Goal: Contribute content: Contribute content

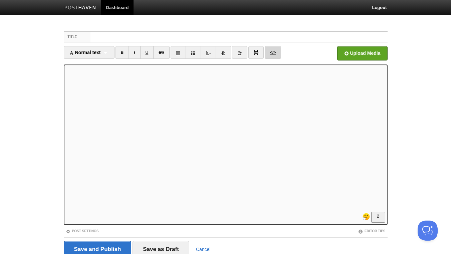
click at [274, 54] on link "</>" at bounding box center [273, 52] width 16 height 13
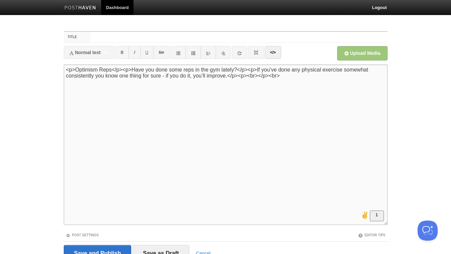
drag, startPoint x: 257, startPoint y: 69, endPoint x: 239, endPoint y: 70, distance: 17.4
click at [239, 70] on textarea "<p>Optimism Reps</p><p>Have you done some reps in the gym lately?</p><p>If you’…" at bounding box center [226, 144] width 324 height 160
click at [275, 55] on link "</>" at bounding box center [273, 52] width 16 height 13
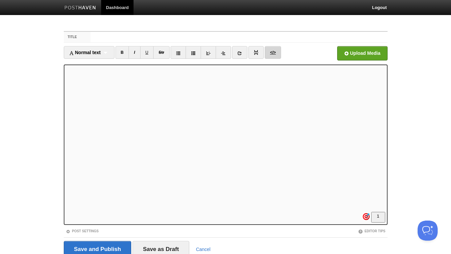
click at [274, 54] on link "</>" at bounding box center [273, 52] width 16 height 13
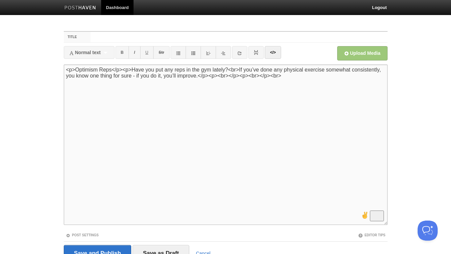
paste textarea "[MEDICAL_DATA] get stronger. Runs get faster. You stop gasping for air. You’ve …"
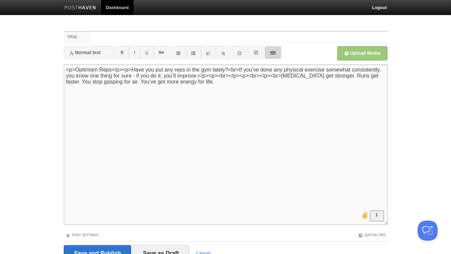
click at [274, 53] on link "</>" at bounding box center [273, 52] width 16 height 13
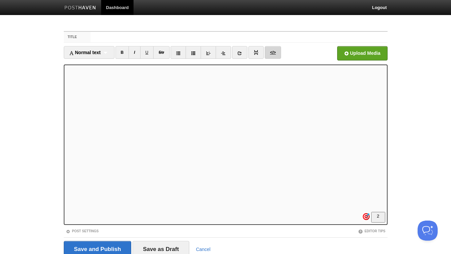
click at [275, 55] on link "</>" at bounding box center [273, 52] width 16 height 13
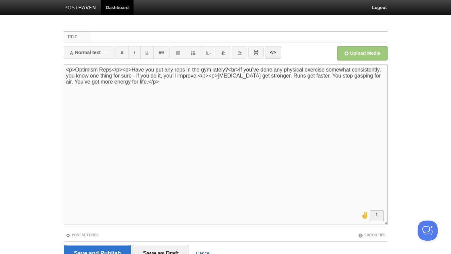
drag, startPoint x: 215, startPoint y: 76, endPoint x: 201, endPoint y: 76, distance: 14.7
click at [201, 76] on textarea "<p>Optimism Reps</p><p>Have you put any reps in the gym lately?<br>If you’ve do…" at bounding box center [226, 144] width 324 height 160
type textarea "<p>Optimism Reps</p><p>Have you put any reps in the gym lately?<br>If you’ve do…"
click at [273, 54] on link "</>" at bounding box center [273, 52] width 16 height 13
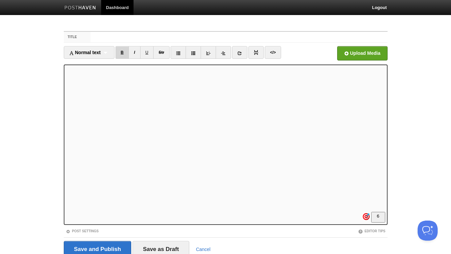
click at [124, 54] on link "B" at bounding box center [123, 52] width 14 height 13
click at [122, 54] on link "B" at bounding box center [123, 52] width 14 height 13
click at [125, 51] on link "B" at bounding box center [123, 52] width 14 height 13
click at [136, 54] on link "I" at bounding box center [135, 52] width 12 height 13
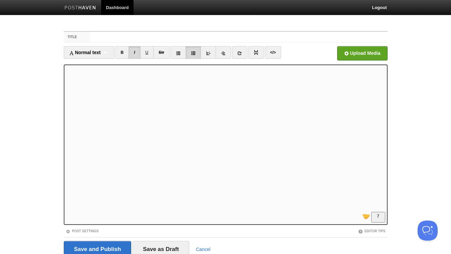
scroll to position [144, 0]
click at [124, 50] on link "B" at bounding box center [123, 52] width 14 height 13
click at [135, 54] on link "I" at bounding box center [135, 52] width 12 height 13
click at [137, 53] on link "I" at bounding box center [135, 52] width 12 height 13
click at [125, 53] on link "B" at bounding box center [123, 52] width 14 height 13
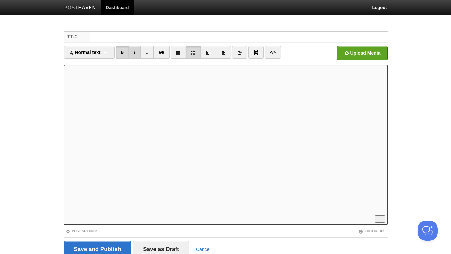
click at [137, 54] on link "I" at bounding box center [135, 52] width 12 height 13
click at [136, 52] on link "I" at bounding box center [135, 52] width 12 height 13
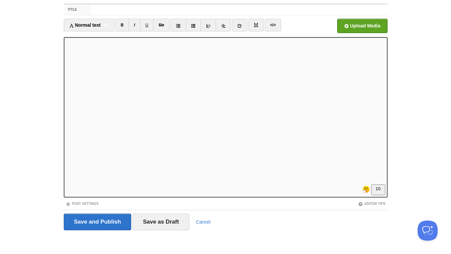
scroll to position [217, 0]
click at [242, 27] on icon at bounding box center [240, 25] width 5 height 5
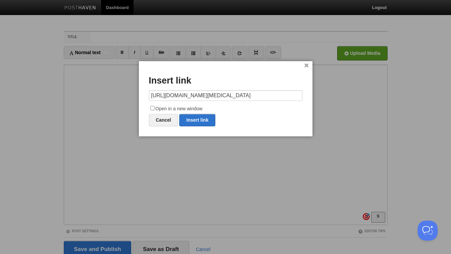
scroll to position [0, 28]
type input "[URL][DOMAIN_NAME][MEDICAL_DATA]"
click at [151, 108] on input "Open in a new window" at bounding box center [152, 108] width 4 height 4
checkbox input "true"
click at [200, 120] on link "Insert link" at bounding box center [197, 120] width 36 height 12
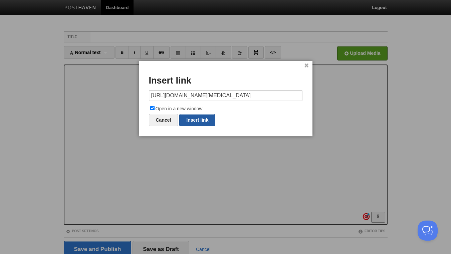
type input "https://"
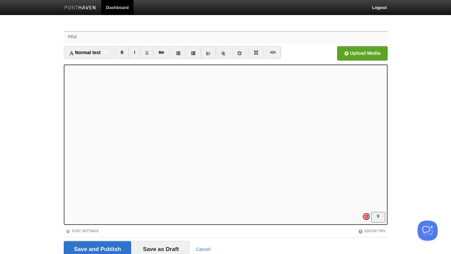
click at [121, 39] on input "Title" at bounding box center [239, 37] width 297 height 11
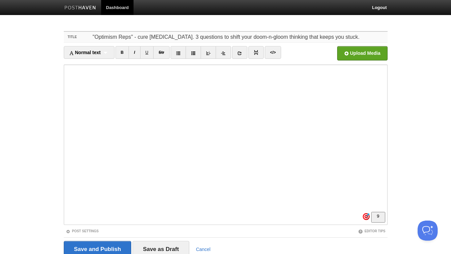
type input ""Optimism Reps" - cure [MEDICAL_DATA]. 3 questions to shift your doom-n-gloom t…"
click at [381, 53] on input "Open in a new window" at bounding box center [161, 55] width 506 height 34
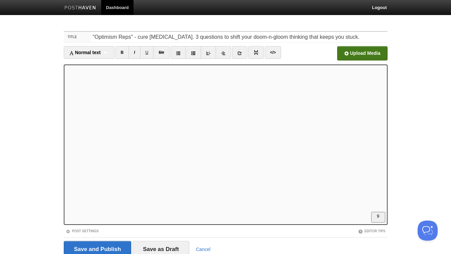
scroll to position [0, 0]
click at [91, 248] on input "Save and Publish" at bounding box center [98, 249] width 68 height 17
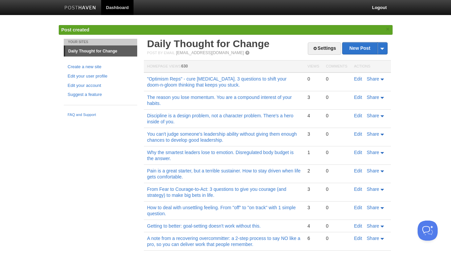
click at [213, 82] on td ""Optimism Reps" - cure [MEDICAL_DATA]. 3 questions to shift your doom-n-gloom t…" at bounding box center [224, 81] width 160 height 19
click at [213, 86] on link ""Optimism Reps" - cure [MEDICAL_DATA]. 3 questions to shift your doom-n-gloom t…" at bounding box center [217, 81] width 140 height 11
